Goal: Task Accomplishment & Management: Complete application form

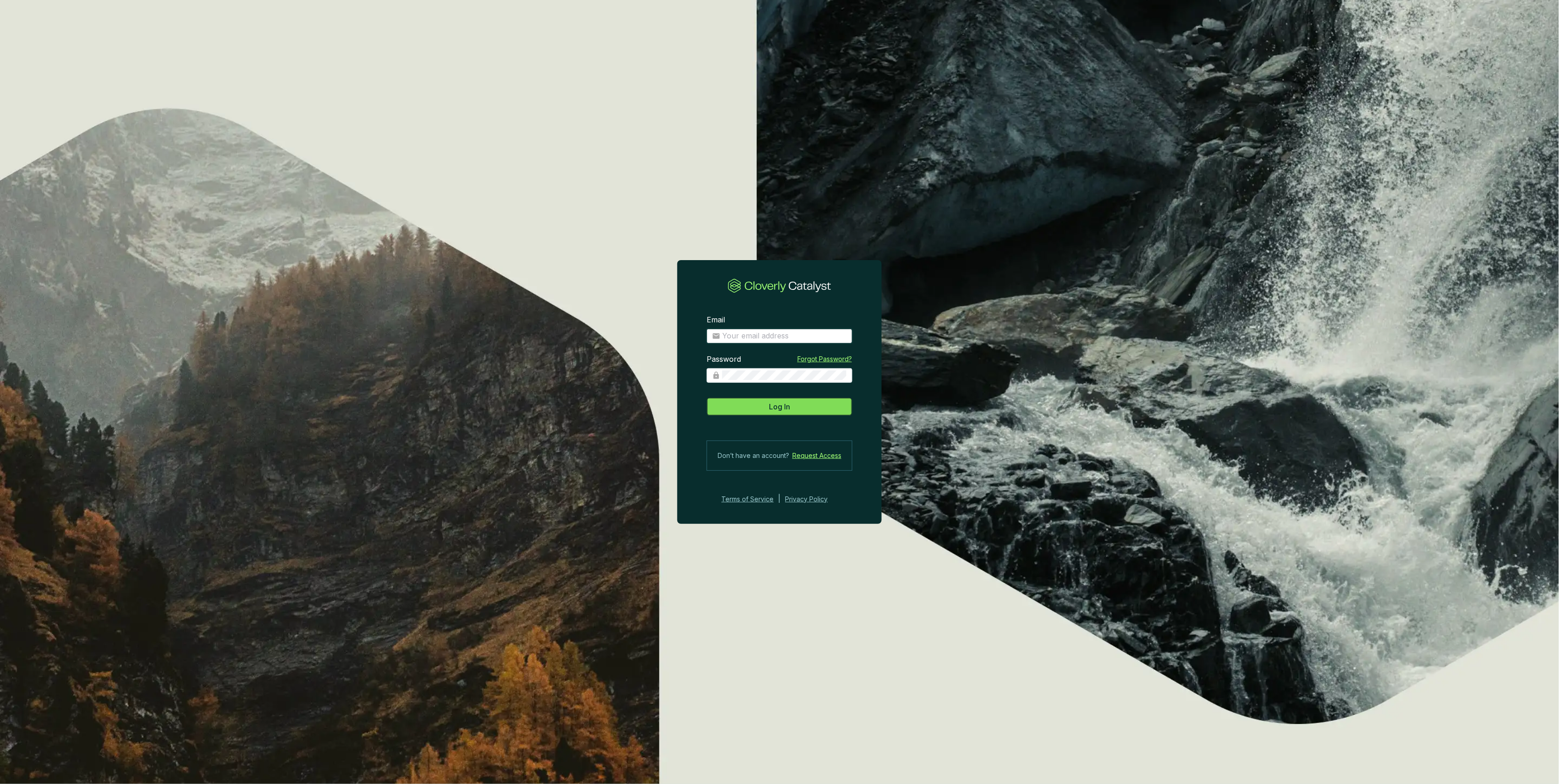
type input "[PERSON_NAME][EMAIL_ADDRESS][PERSON_NAME][DOMAIN_NAME]"
click at [783, 408] on span "Log In" at bounding box center [780, 407] width 21 height 11
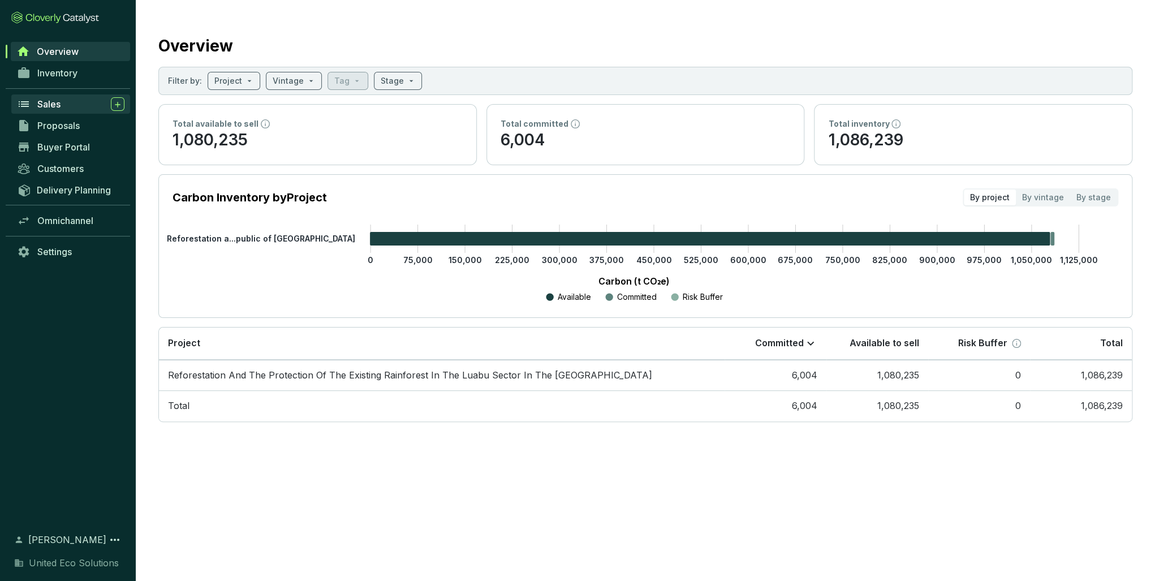
click at [74, 104] on div "Sales" at bounding box center [80, 104] width 87 height 14
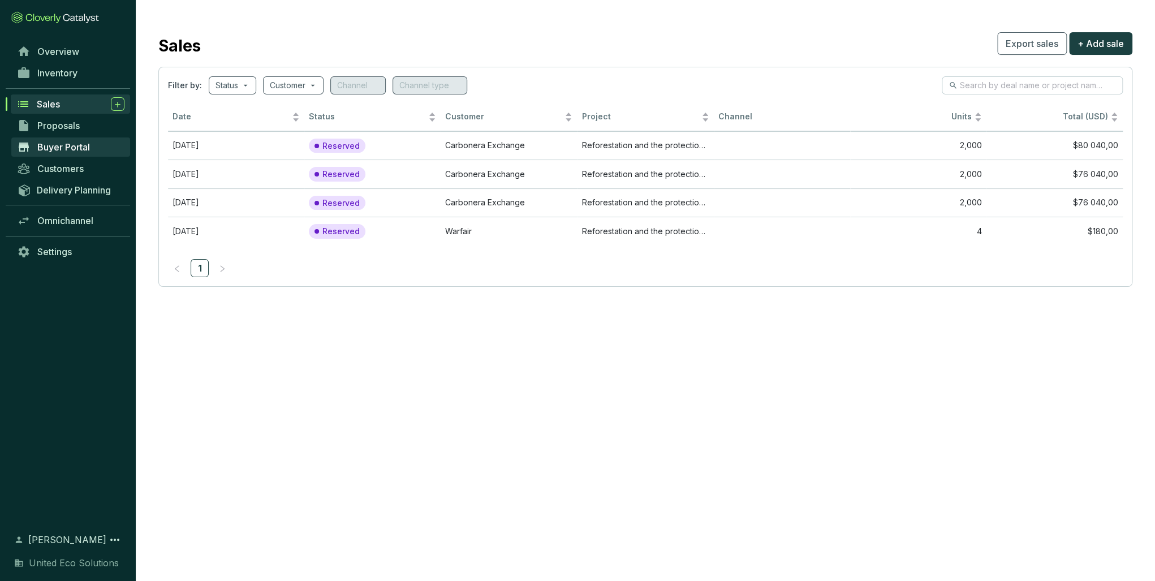
click at [74, 152] on span "Buyer Portal" at bounding box center [63, 146] width 53 height 11
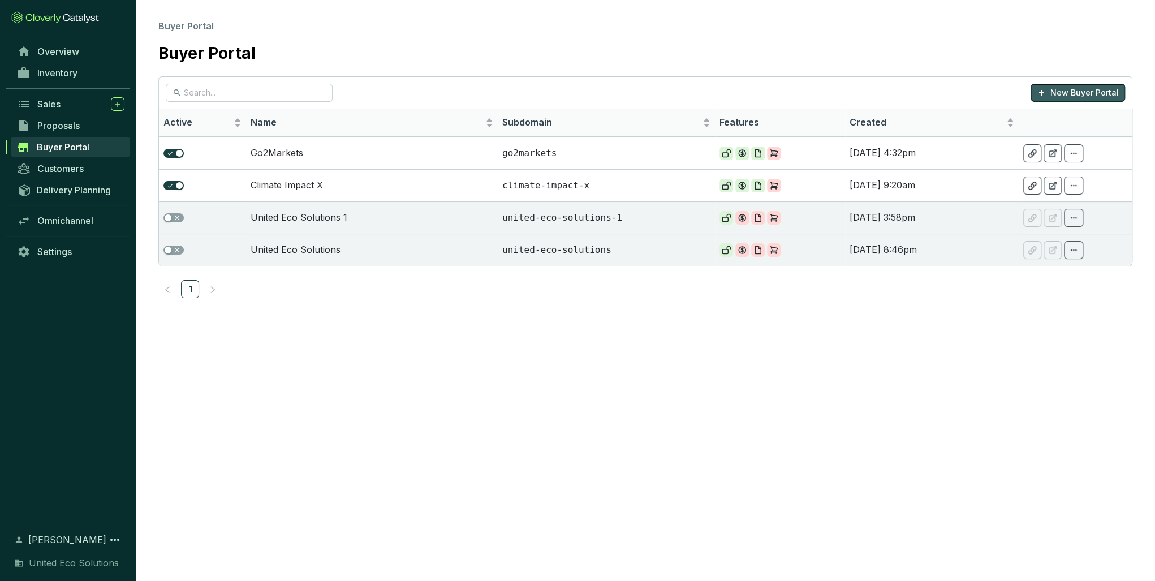
click at [1068, 93] on p "New Buyer Portal" at bounding box center [1084, 92] width 68 height 11
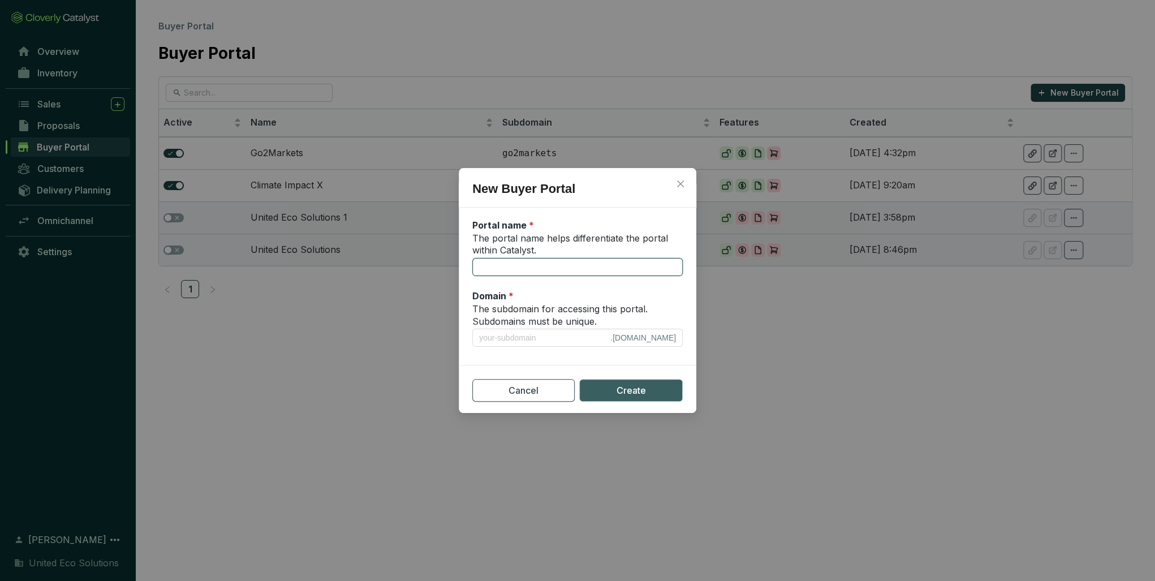
click at [525, 270] on input "The portal name helps differentiate the portal within Catalyst." at bounding box center [577, 267] width 210 height 18
drag, startPoint x: 762, startPoint y: 360, endPoint x: 731, endPoint y: 347, distance: 33.7
click at [760, 359] on div "New Buyer Portal Portal name * The portal name helps differentiate the portal w…" at bounding box center [577, 290] width 1155 height 581
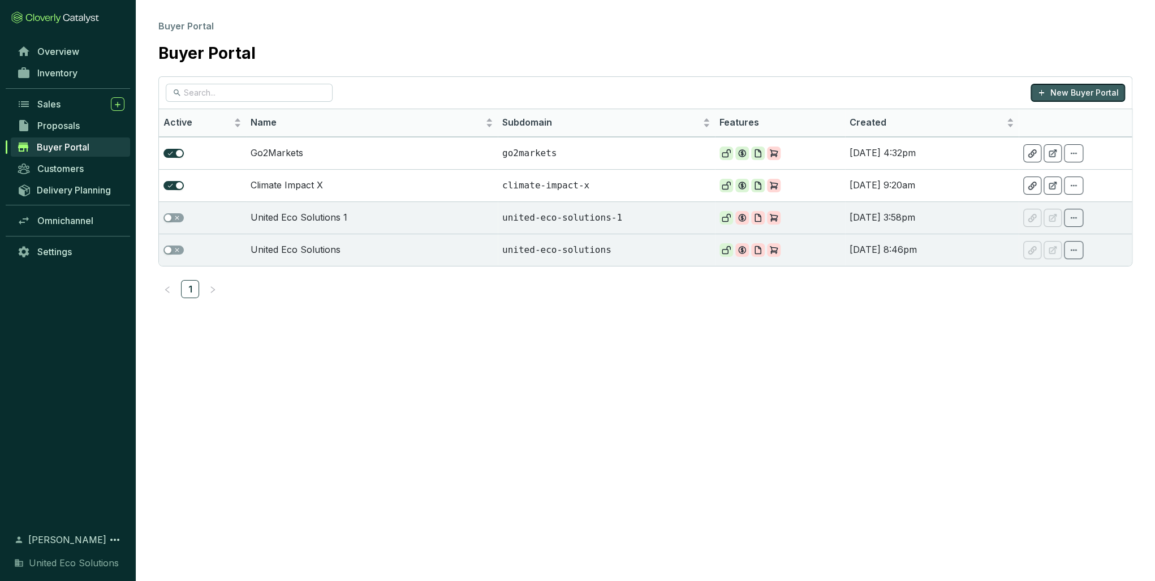
click at [1068, 94] on p "New Buyer Portal" at bounding box center [1084, 92] width 68 height 11
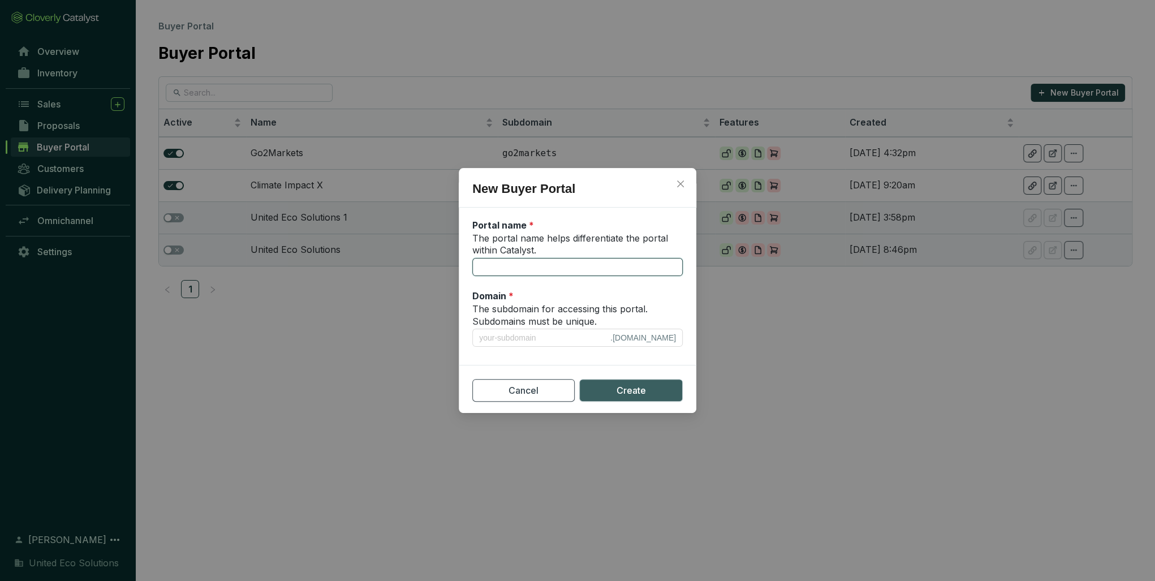
click at [597, 273] on input "The portal name helps differentiate the portal within Catalyst." at bounding box center [577, 267] width 210 height 18
type input "A"
type input "a"
type input "An"
type input "an"
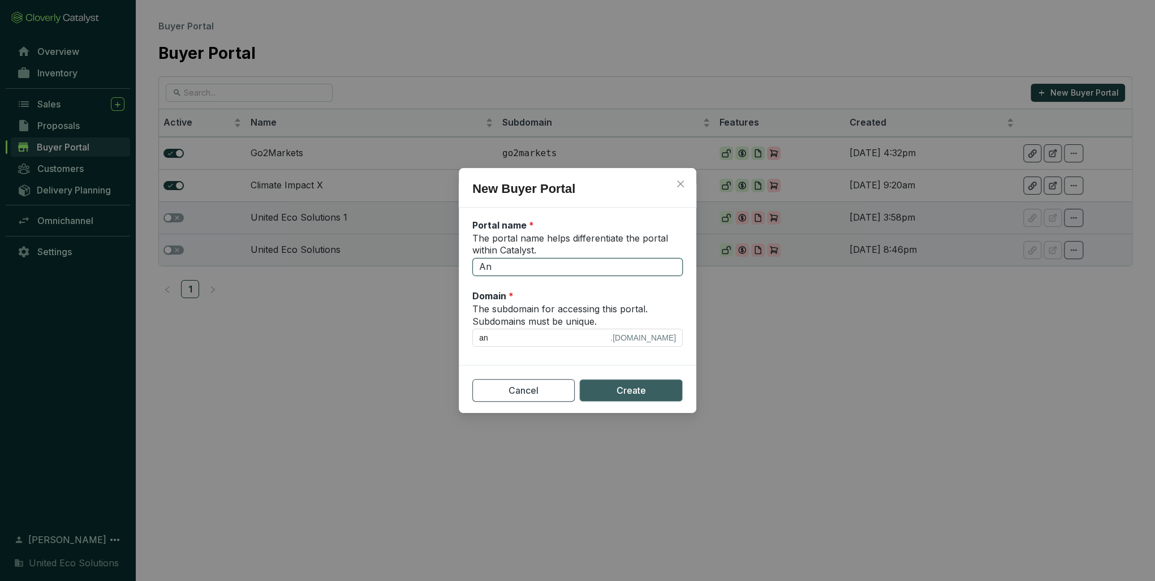
type input "Ant"
type input "ant"
type input "Anth"
type input "anth"
type input "Anthe"
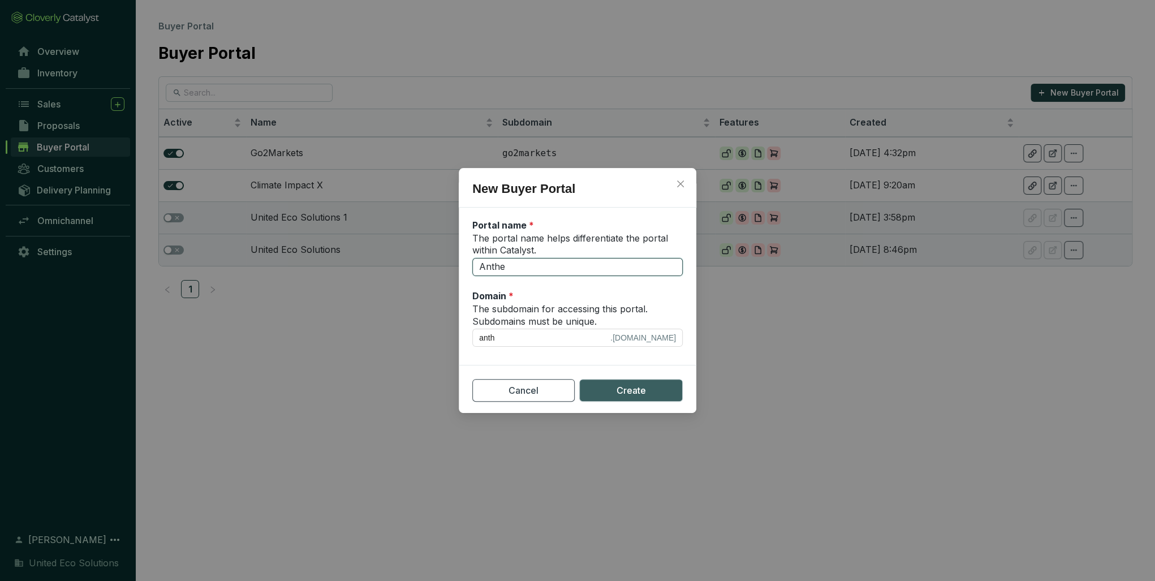
type input "anthe"
type input "[PERSON_NAME]"
type input "Anthesi"
type input "anthesi"
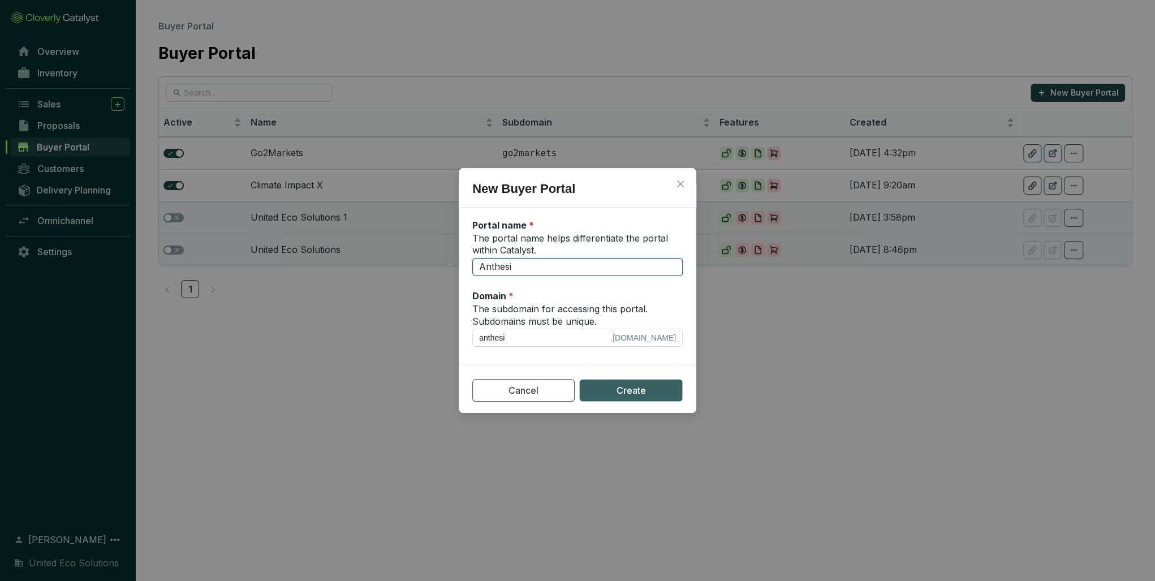
type input "Anthesis"
type input "anthesis"
type input "Anthesis G"
type input "anthesis-g"
type input "Anthesis Gr"
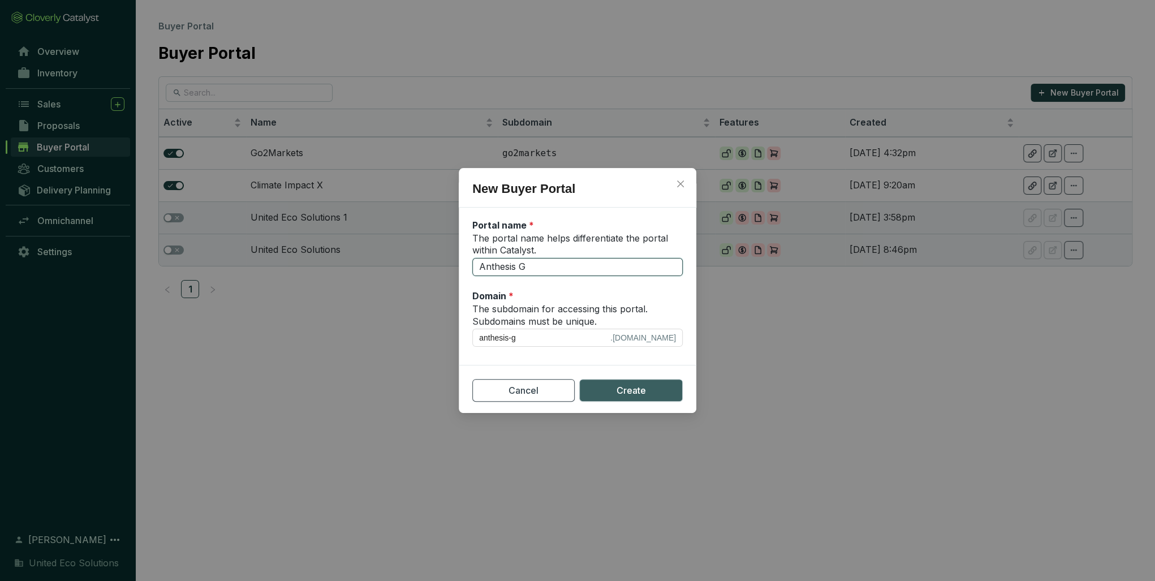
type input "anthesis-gr"
type input "Anthesis Gro"
type input "anthesis-gro"
type input "[PERSON_NAME]"
type input "anthesis-grou"
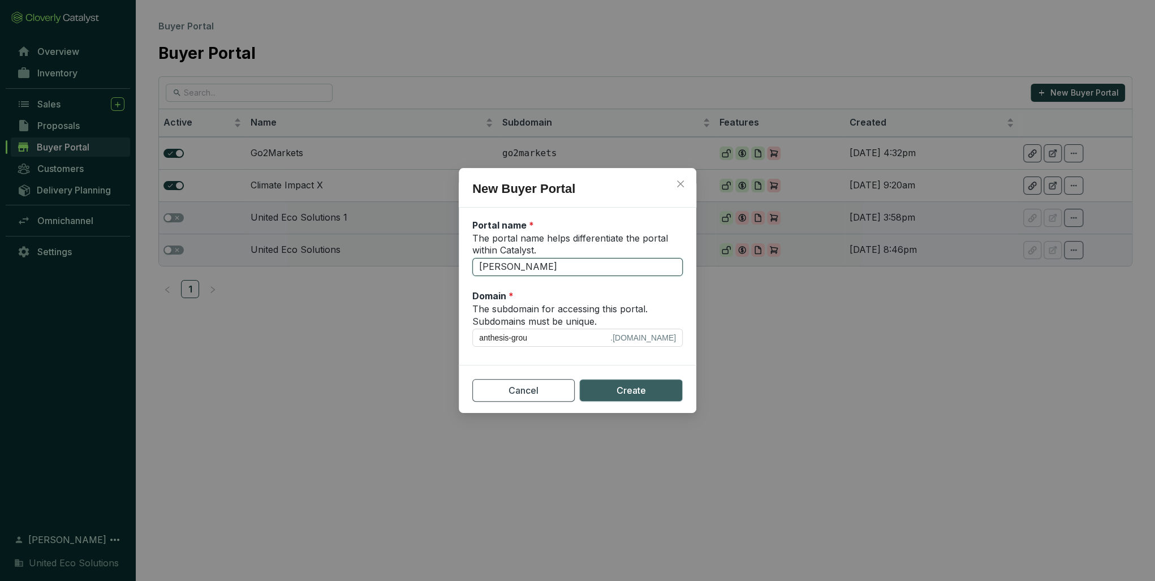
type input "Anthesis Group"
type input "anthesis-group"
type input "Anthesis Group"
click at [630, 391] on span "Create" at bounding box center [630, 390] width 29 height 14
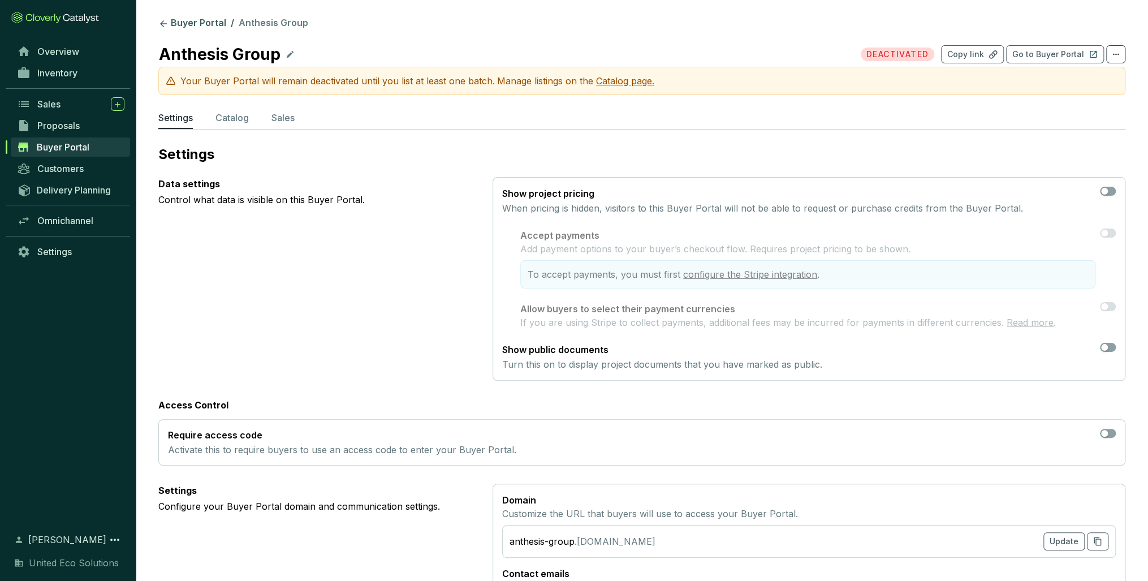
drag, startPoint x: 1108, startPoint y: 191, endPoint x: 932, endPoint y: 305, distance: 210.2
click at [1108, 192] on span "button" at bounding box center [1108, 191] width 16 height 9
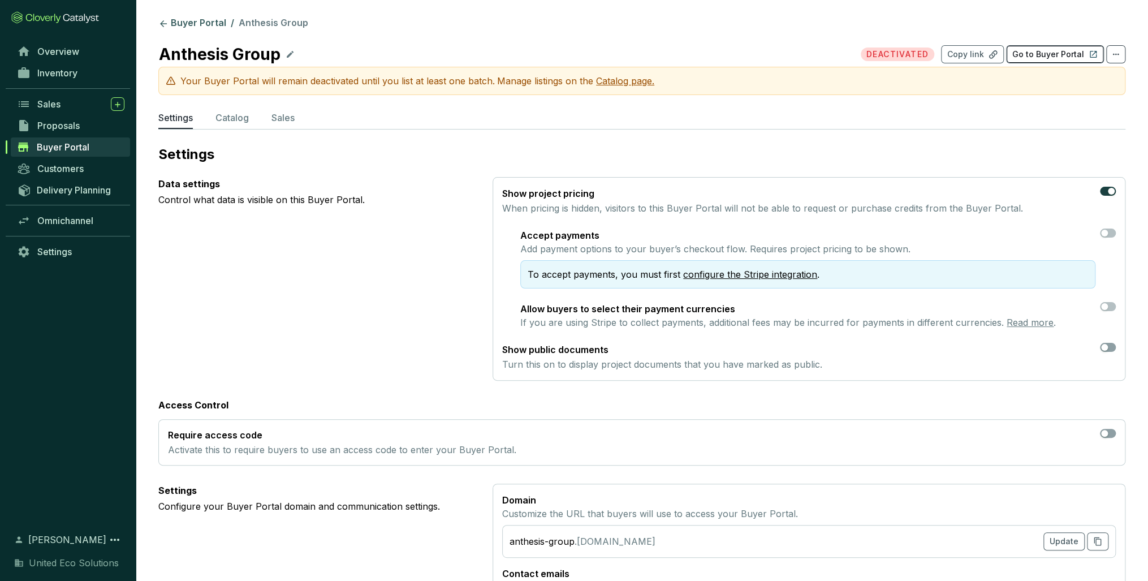
click at [1049, 59] on p "Go to Buyer Portal" at bounding box center [1048, 54] width 72 height 11
click at [1119, 57] on icon at bounding box center [1115, 54] width 9 height 14
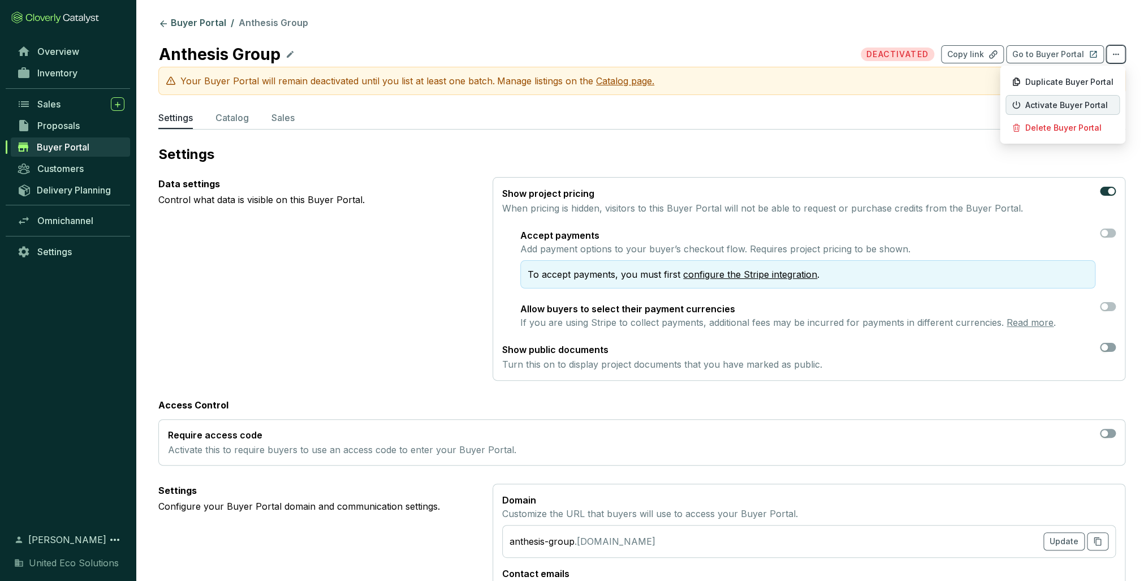
click at [1091, 106] on span "Activate Buyer Portal" at bounding box center [1066, 105] width 83 height 9
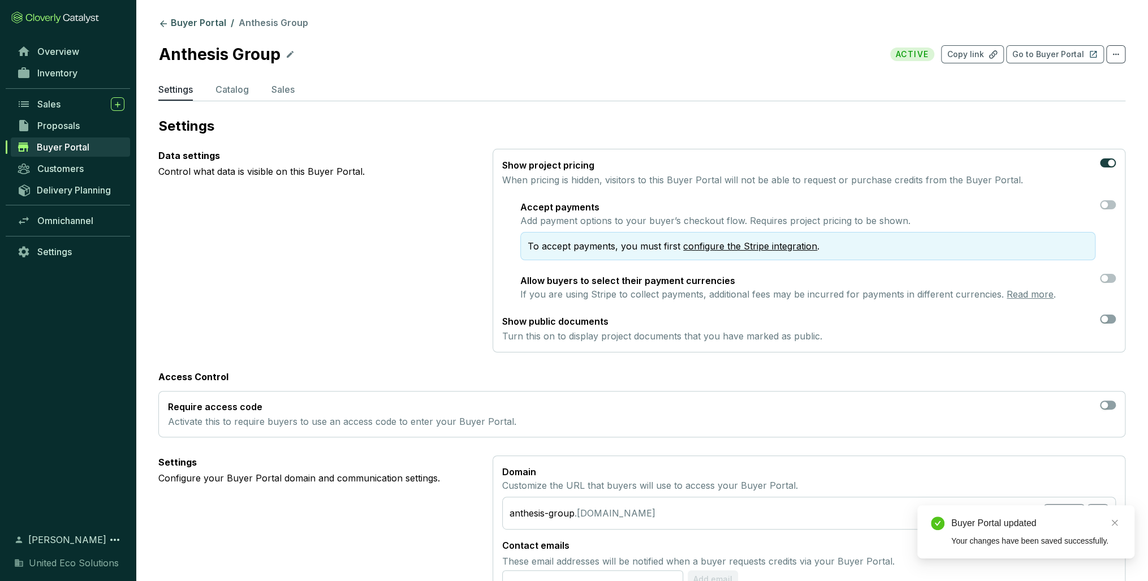
click at [918, 131] on p "Settings" at bounding box center [641, 126] width 967 height 18
click at [1080, 57] on p "Go to Buyer Portal" at bounding box center [1048, 54] width 72 height 11
click at [1101, 319] on div "button" at bounding box center [1104, 319] width 7 height 7
click at [1112, 521] on icon "close" at bounding box center [1114, 522] width 8 height 8
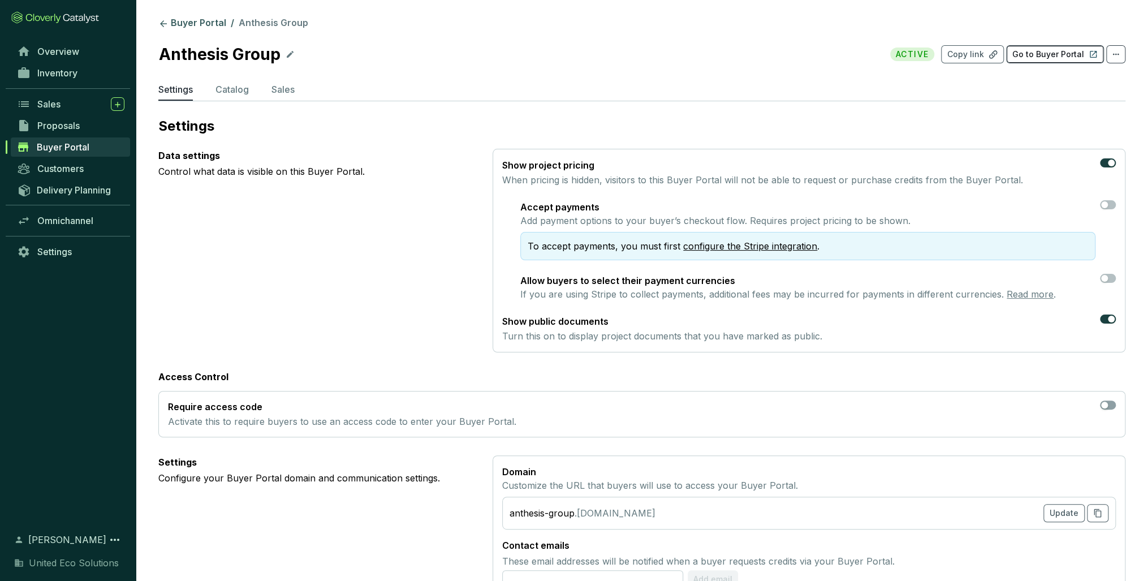
click at [1072, 52] on p "Go to Buyer Portal" at bounding box center [1048, 54] width 72 height 11
click at [90, 104] on div "Sales" at bounding box center [80, 104] width 87 height 14
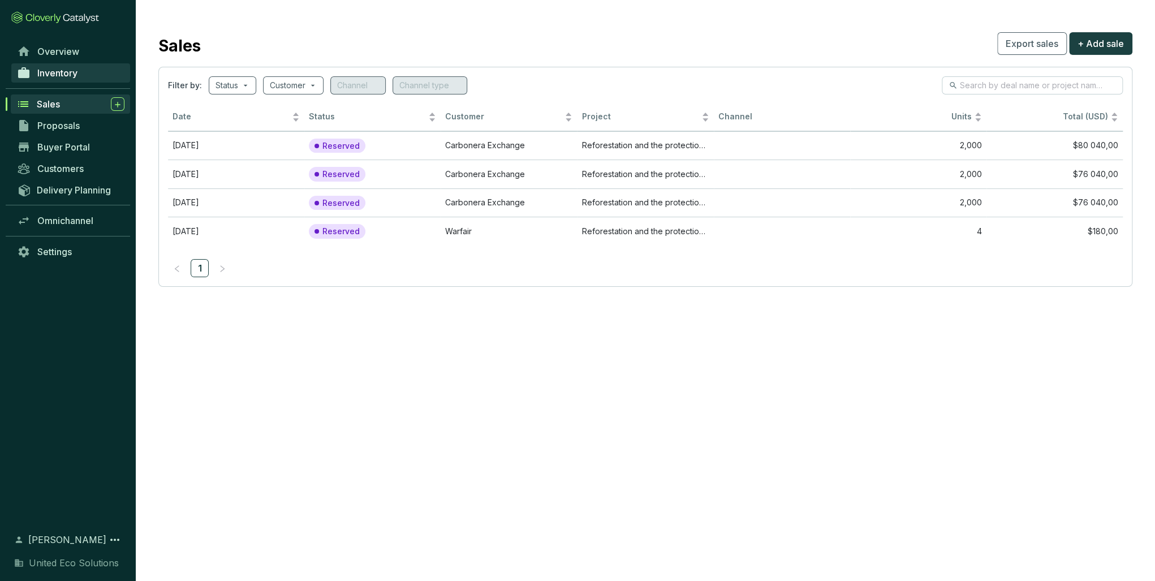
click at [68, 68] on span "Inventory" at bounding box center [57, 72] width 40 height 11
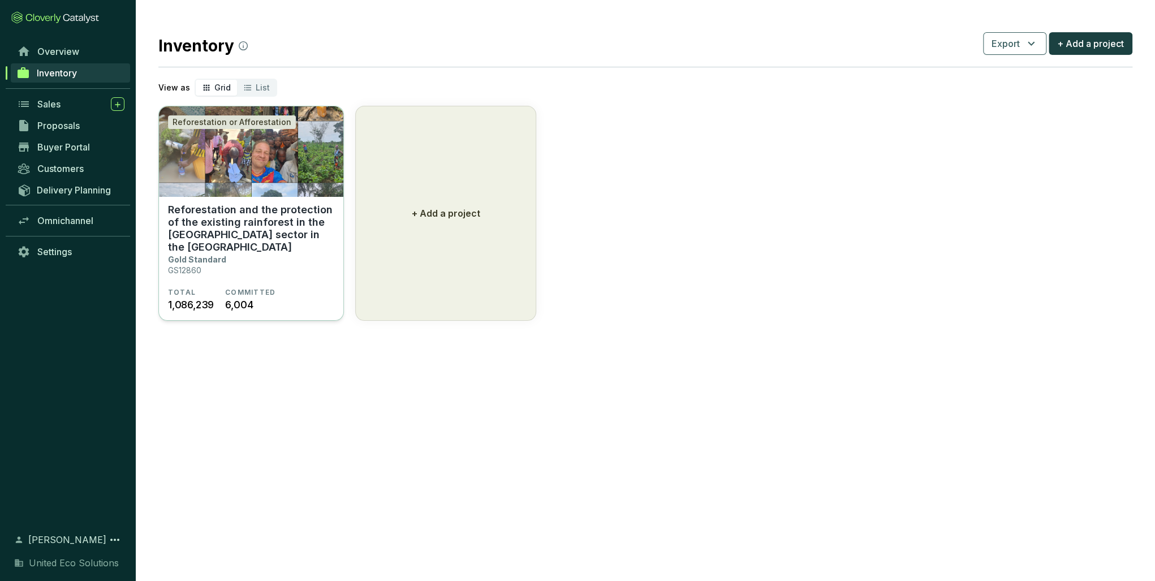
click at [271, 228] on p "Reforestation and the protection of the existing rainforest in the [GEOGRAPHIC_…" at bounding box center [251, 229] width 166 height 50
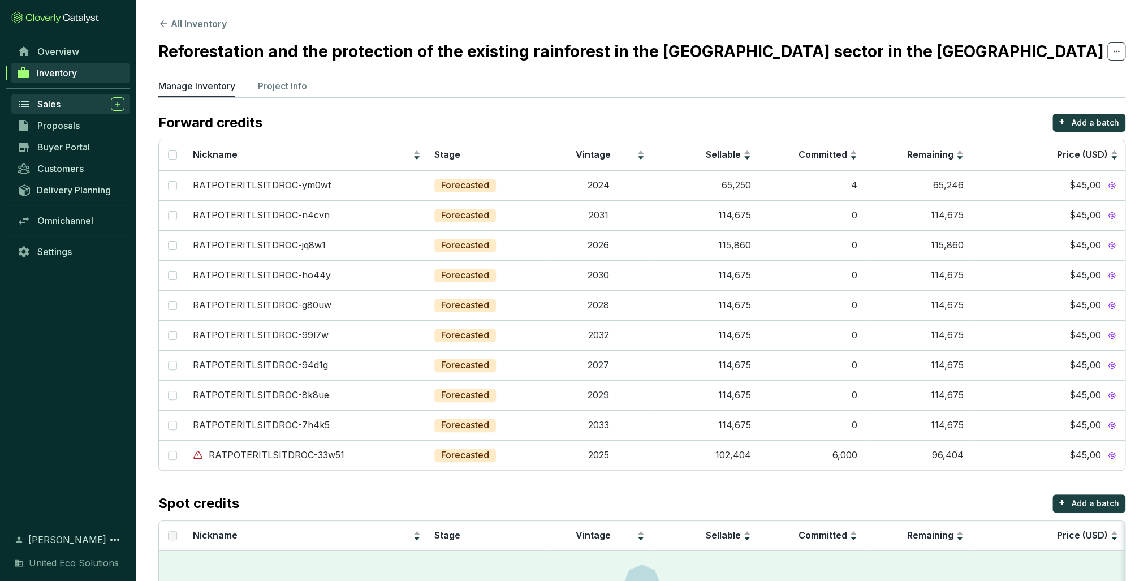
click at [62, 104] on div "Sales" at bounding box center [80, 104] width 87 height 14
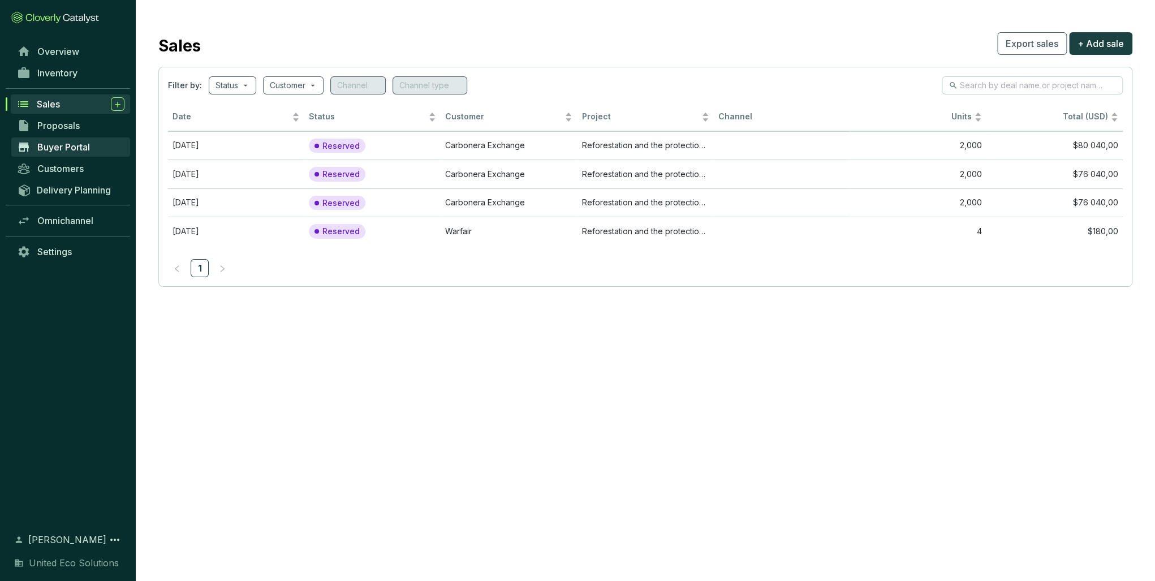
click at [72, 149] on span "Buyer Portal" at bounding box center [63, 146] width 53 height 11
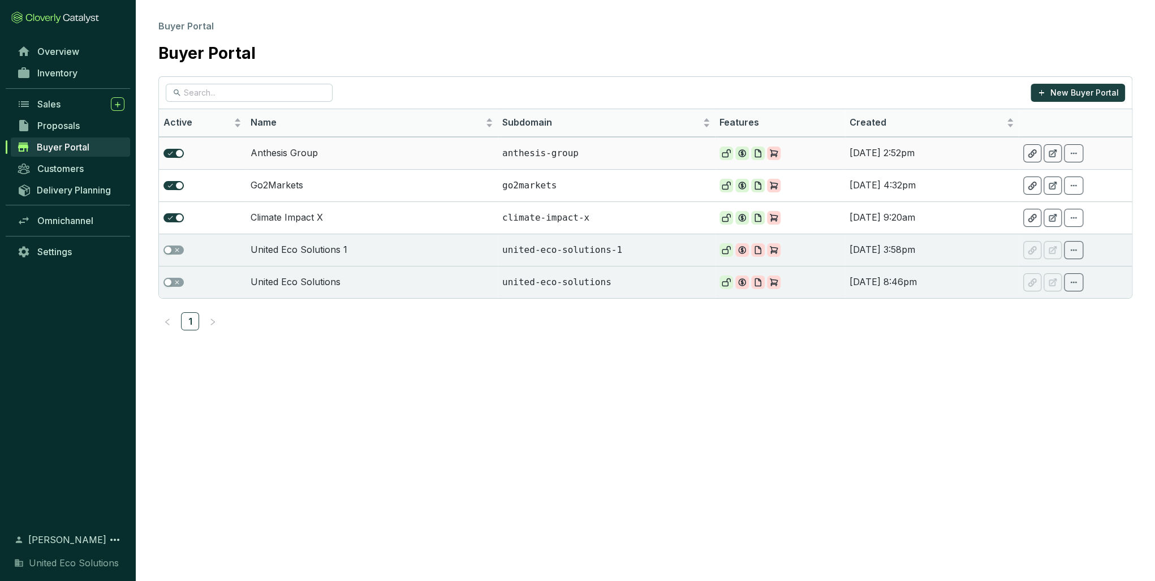
click at [416, 153] on td "Anthesis Group" at bounding box center [372, 153] width 252 height 32
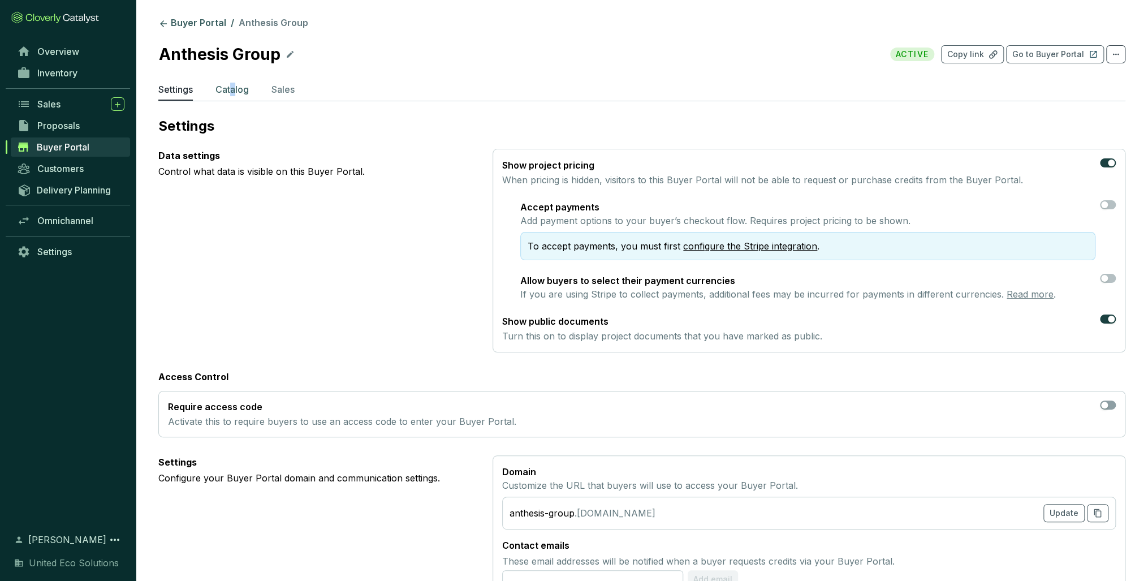
click at [234, 95] on p "Catalog" at bounding box center [231, 90] width 33 height 14
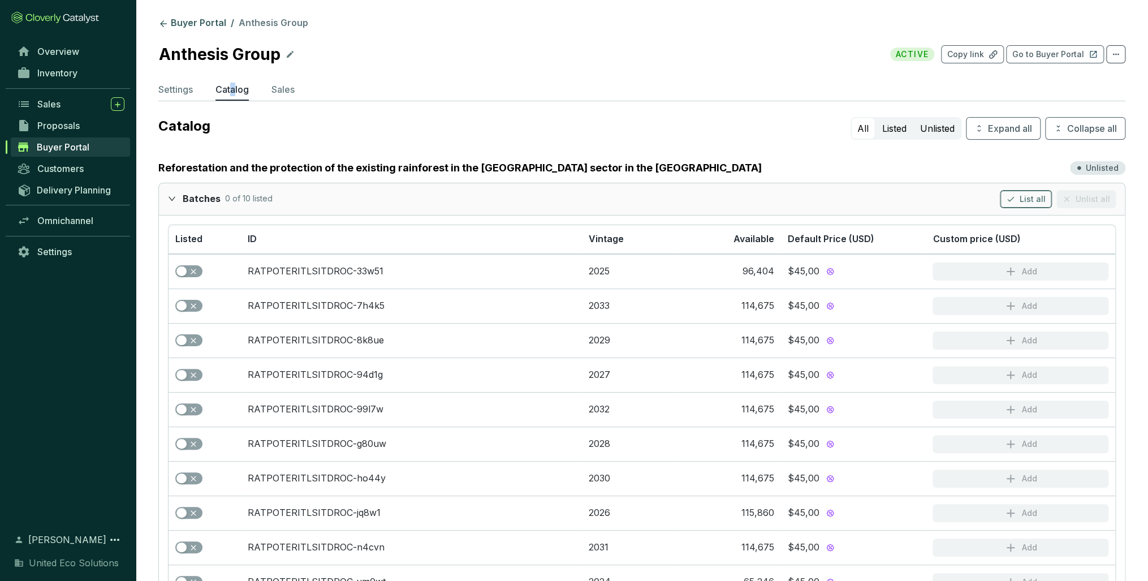
click at [1038, 200] on span "List all" at bounding box center [1032, 198] width 26 height 11
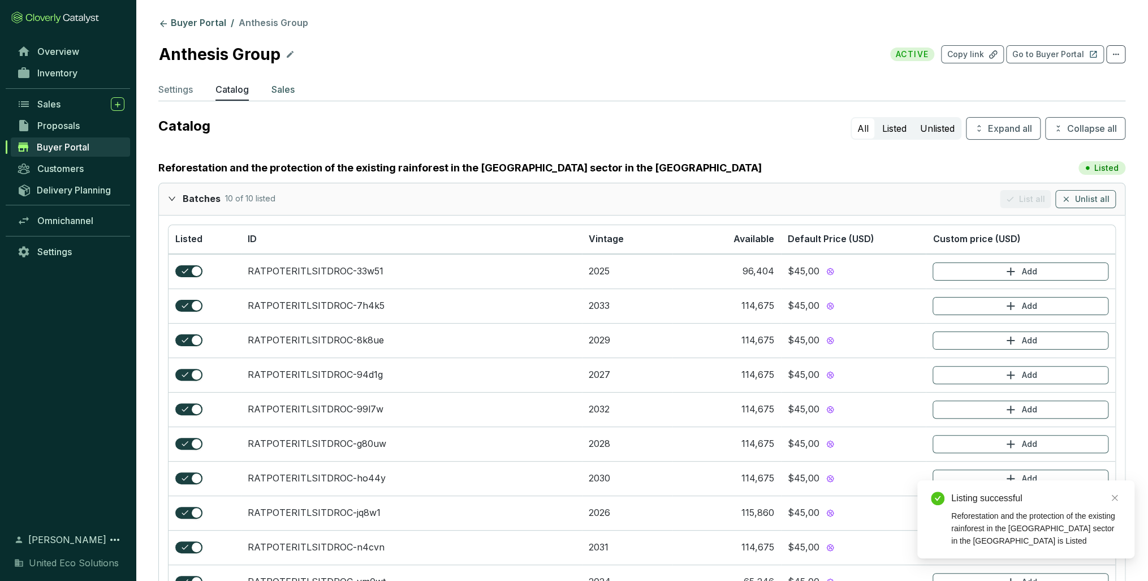
click at [279, 90] on p "Sales" at bounding box center [282, 90] width 23 height 14
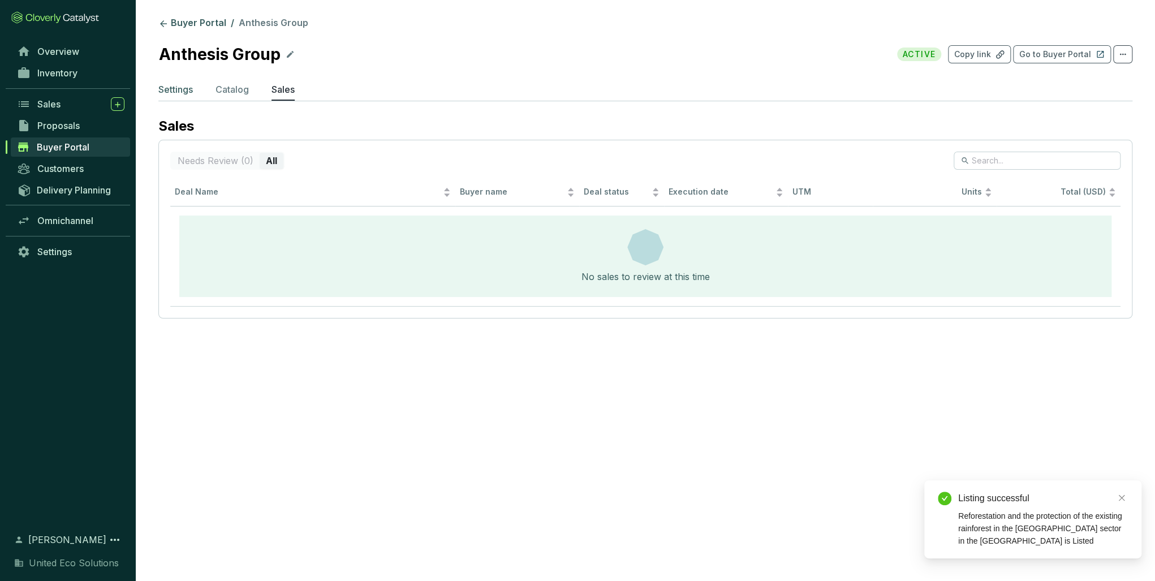
click at [184, 94] on p "Settings" at bounding box center [175, 90] width 34 height 14
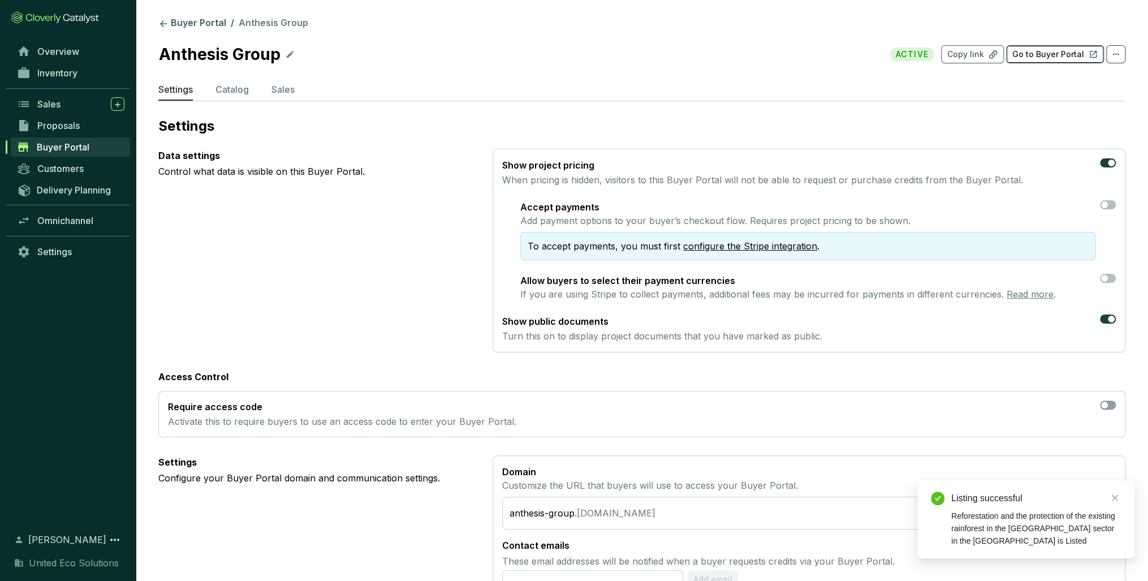
click at [1046, 56] on p "Go to Buyer Portal" at bounding box center [1048, 54] width 72 height 11
